Goal: Information Seeking & Learning: Check status

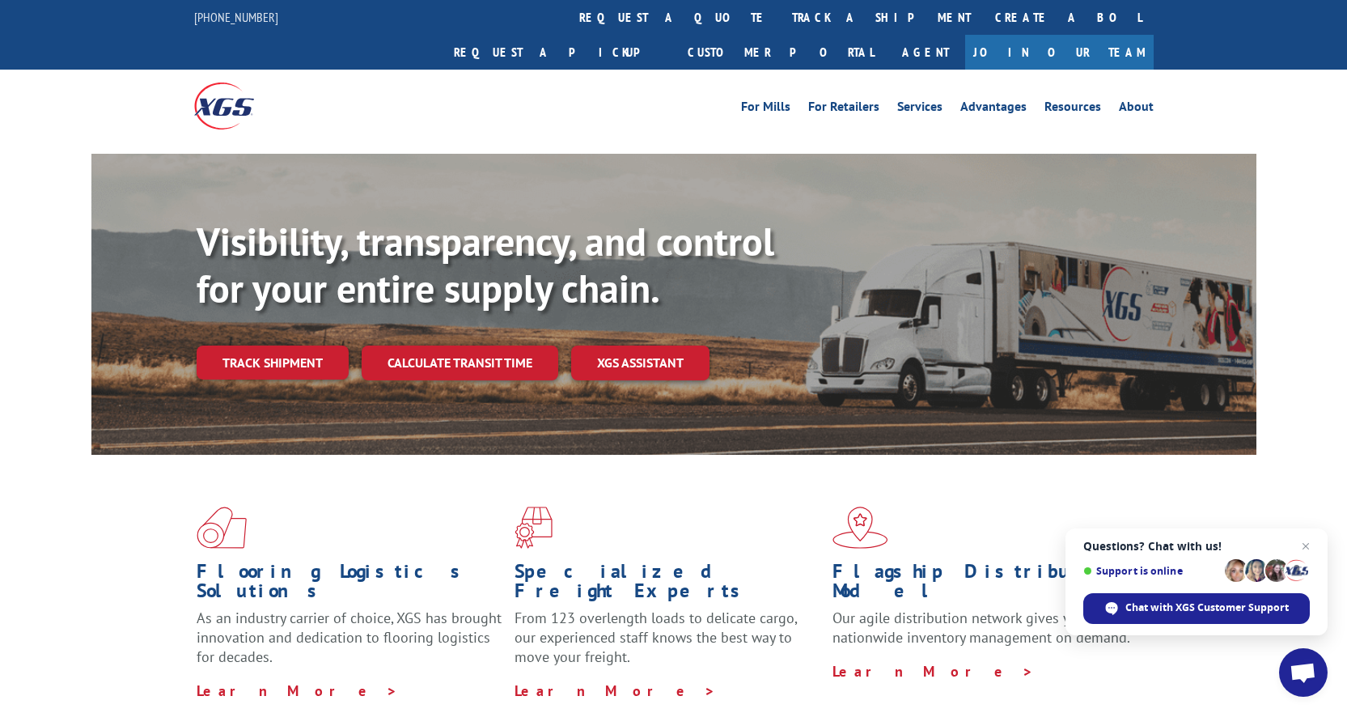
click at [922, 85] on div "For [PERSON_NAME] For Retailers Services Advantages Resources About For [PERSON…" at bounding box center [674, 106] width 960 height 72
click at [921, 100] on link "Services" at bounding box center [919, 109] width 45 height 18
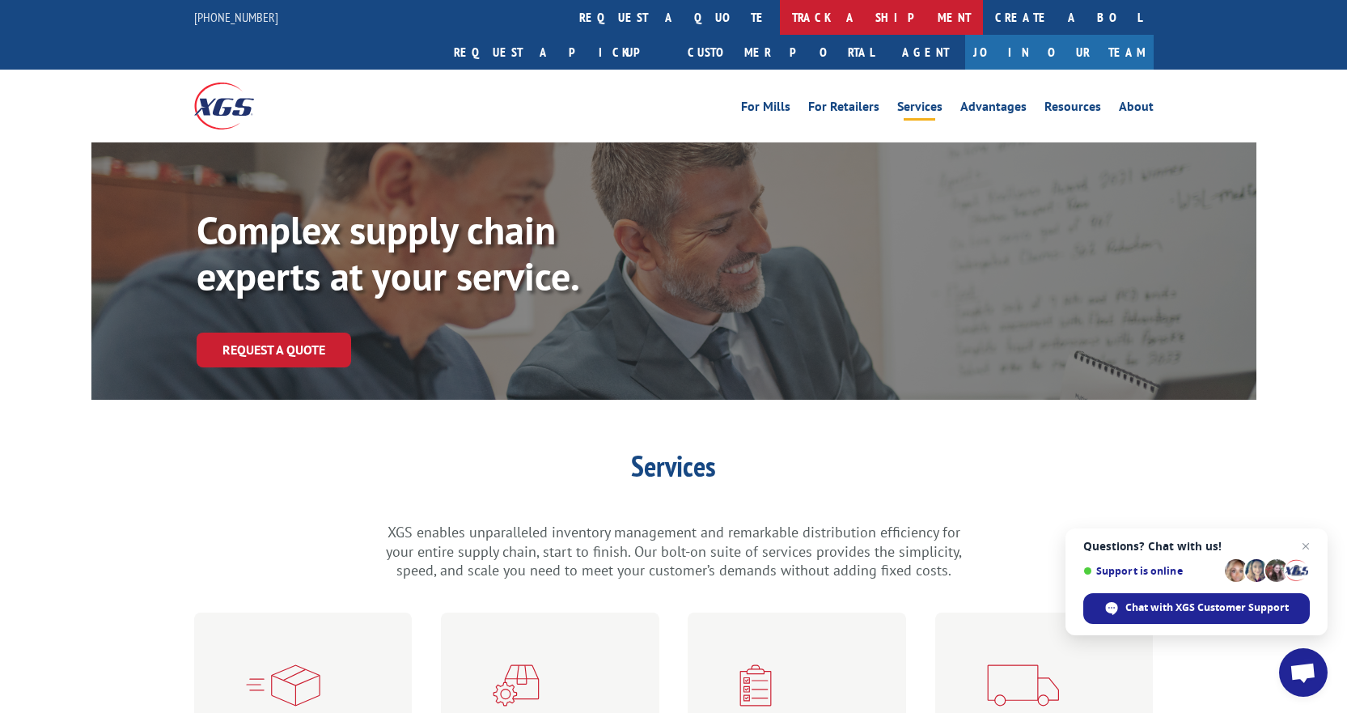
click at [780, 19] on link "track a shipment" at bounding box center [881, 17] width 203 height 35
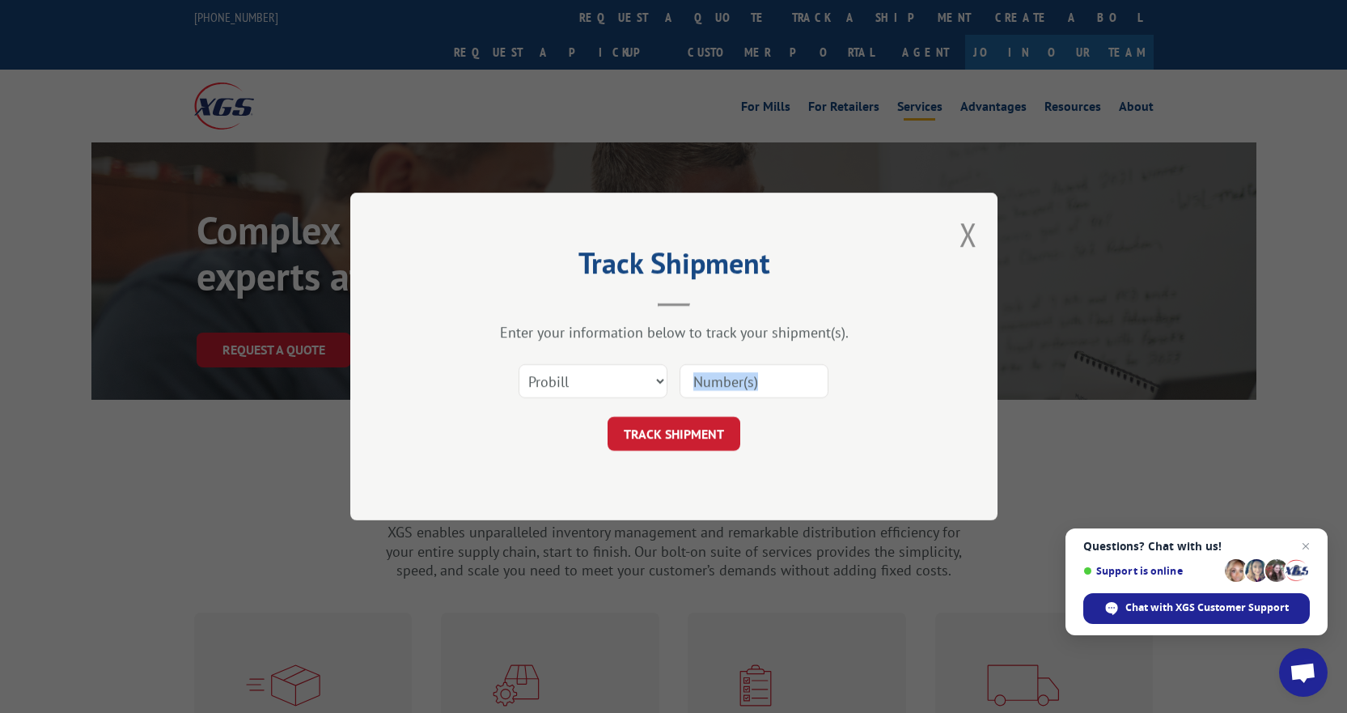
click at [716, 404] on form "Select category... Probill BOL PO TRACK SHIPMENT" at bounding box center [674, 402] width 486 height 96
click at [712, 396] on input at bounding box center [754, 381] width 149 height 34
paste input "17207946"
type input "17207946"
click at [685, 458] on div "Track Shipment Enter your information below to track your shipment(s). Select c…" at bounding box center [673, 357] width 647 height 328
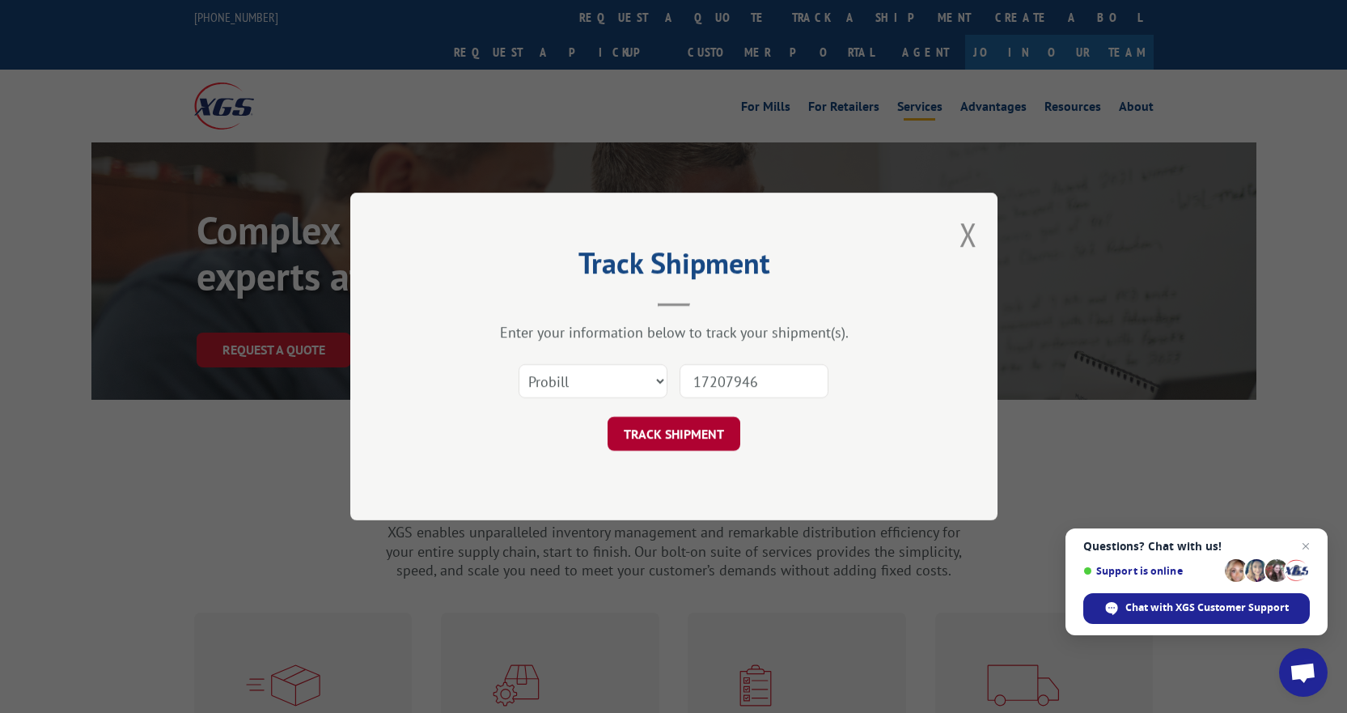
click at [680, 435] on button "TRACK SHIPMENT" at bounding box center [674, 434] width 133 height 34
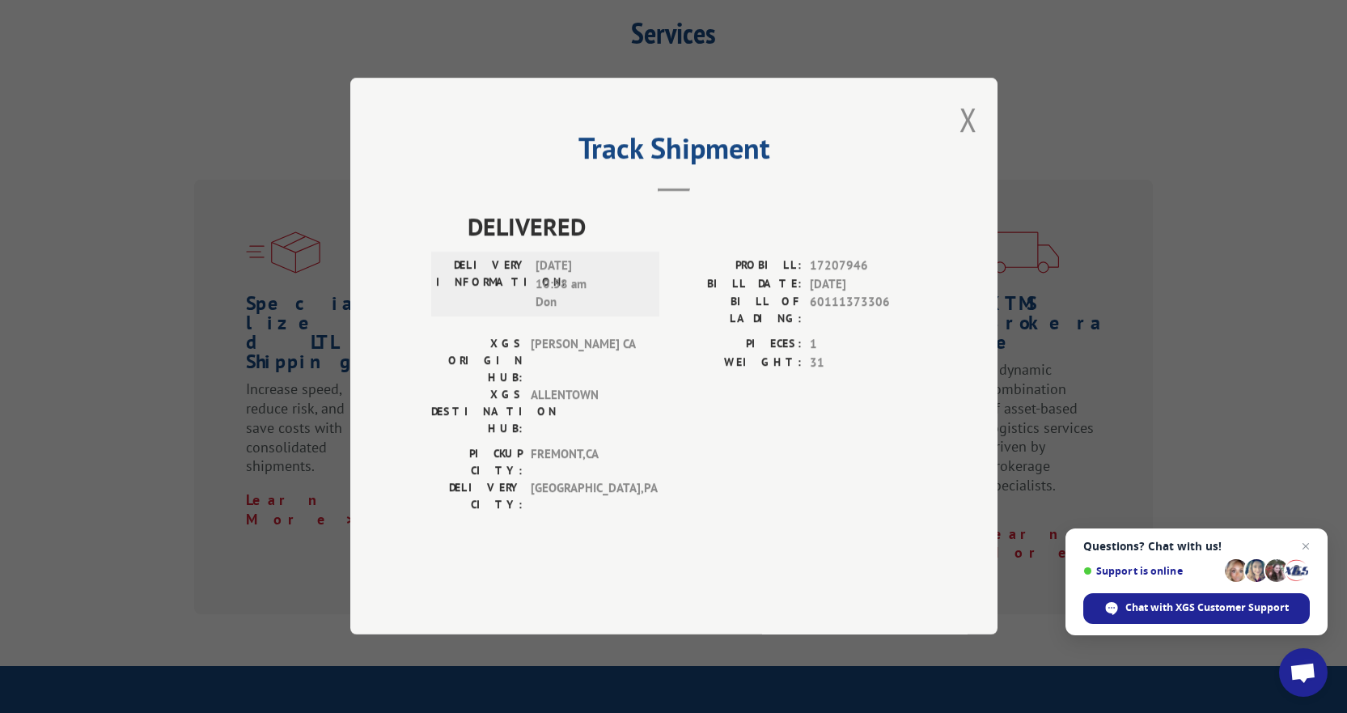
scroll to position [647, 0]
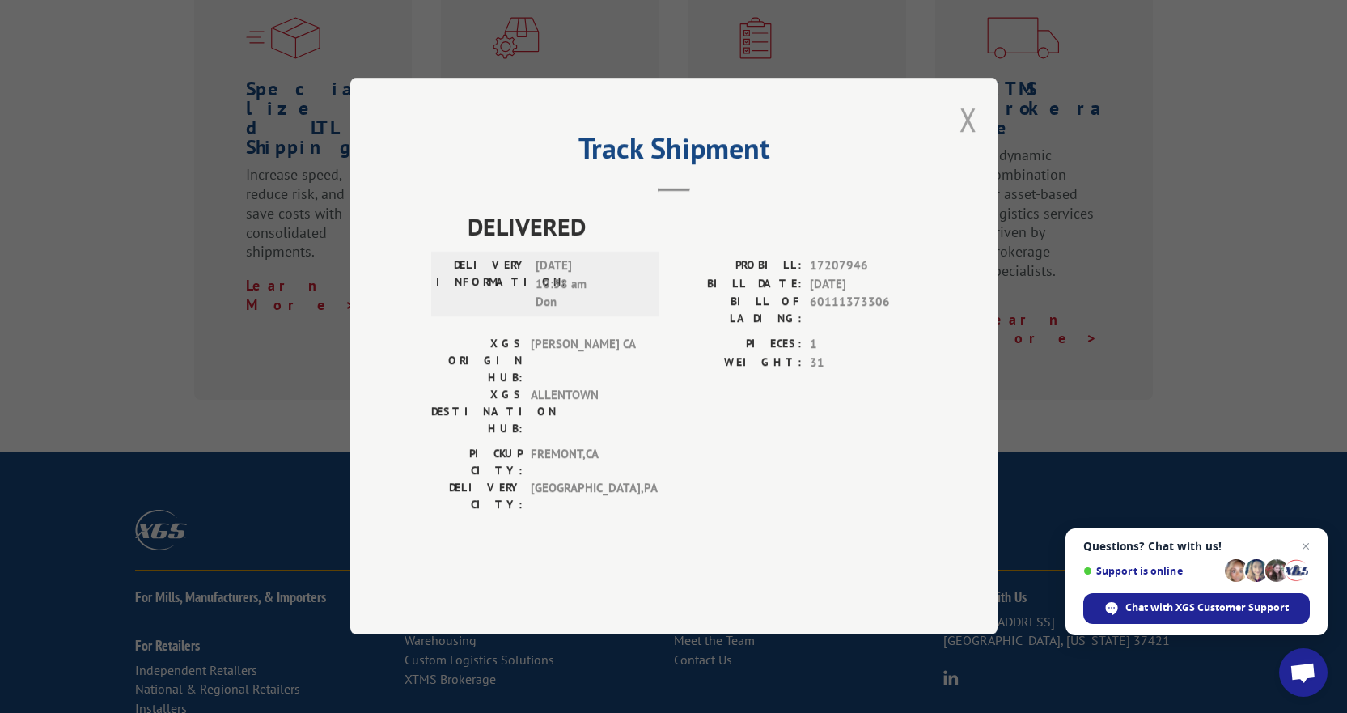
click at [961, 141] on button "Close modal" at bounding box center [969, 119] width 18 height 43
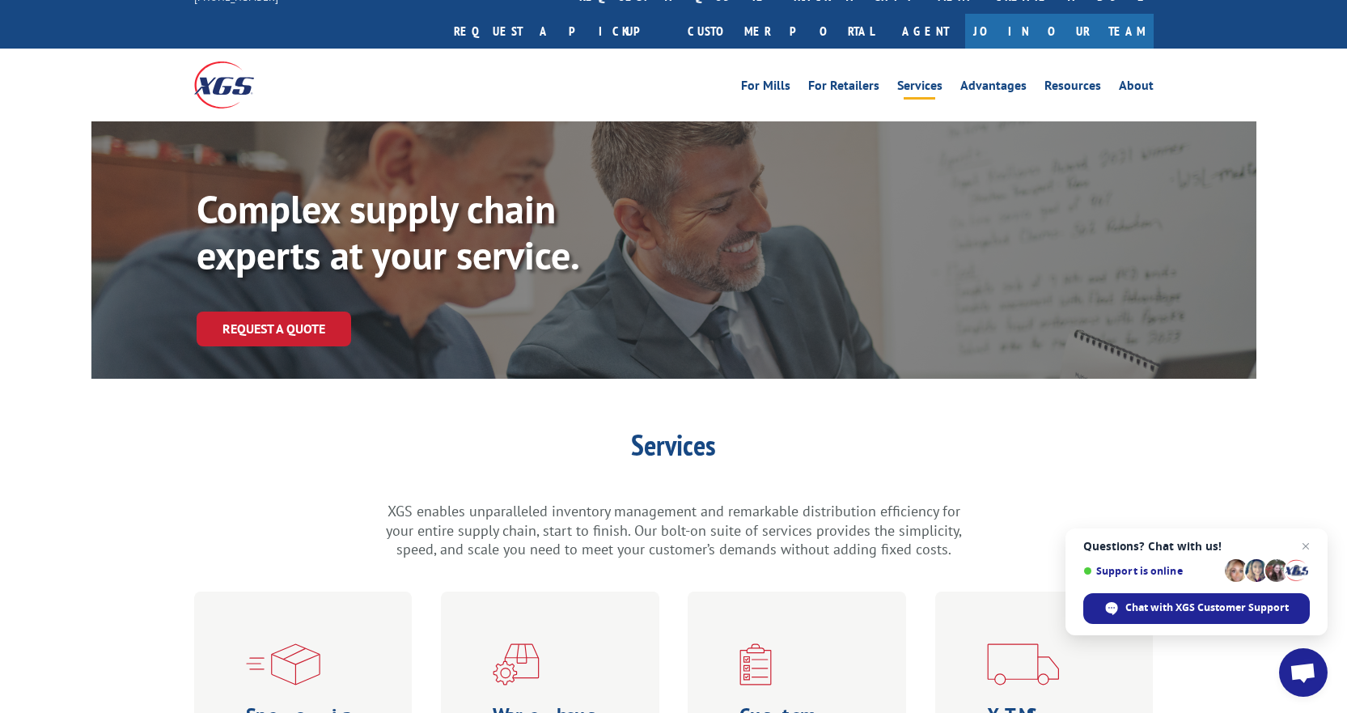
scroll to position [0, 0]
